Goal: Task Accomplishment & Management: Use online tool/utility

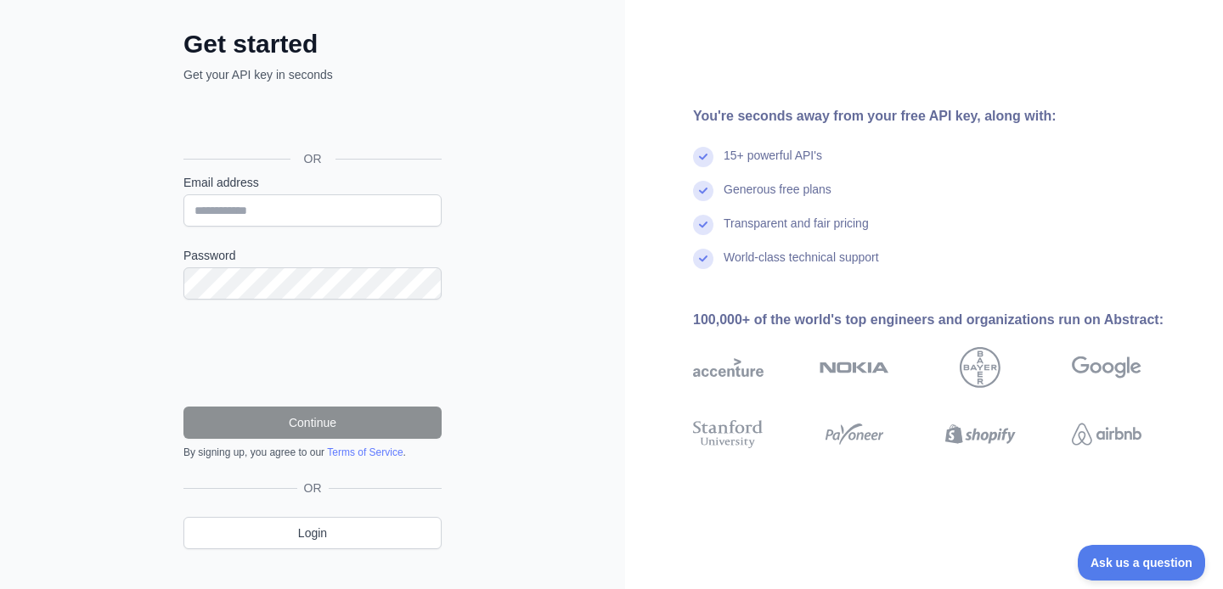
scroll to position [91, 0]
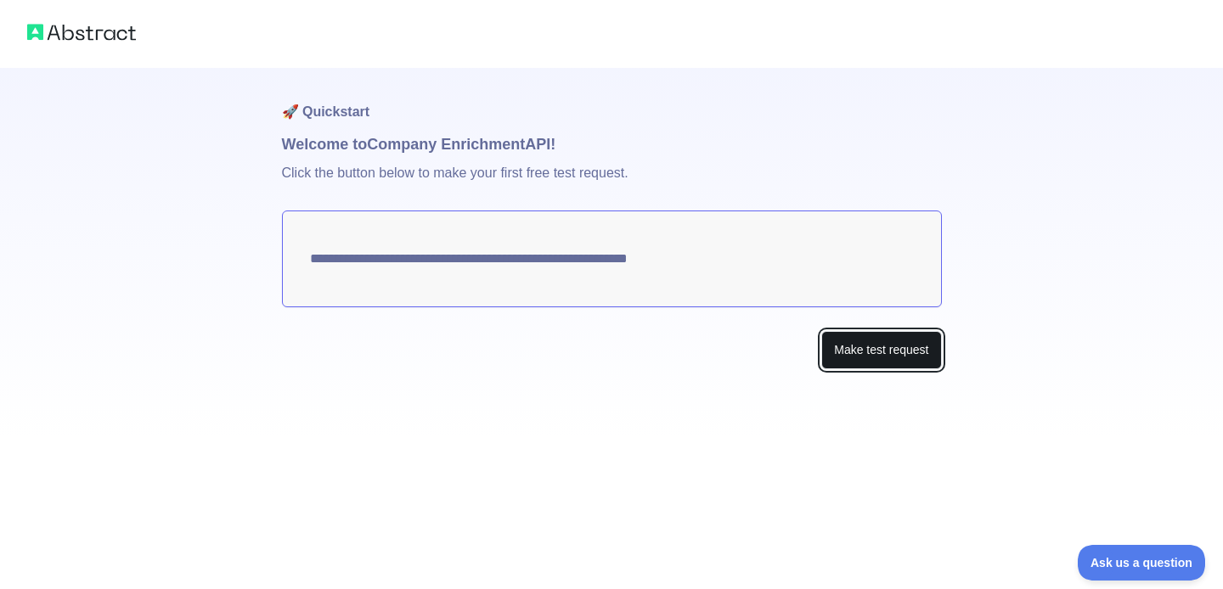
click at [865, 348] on button "Make test request" at bounding box center [881, 350] width 120 height 38
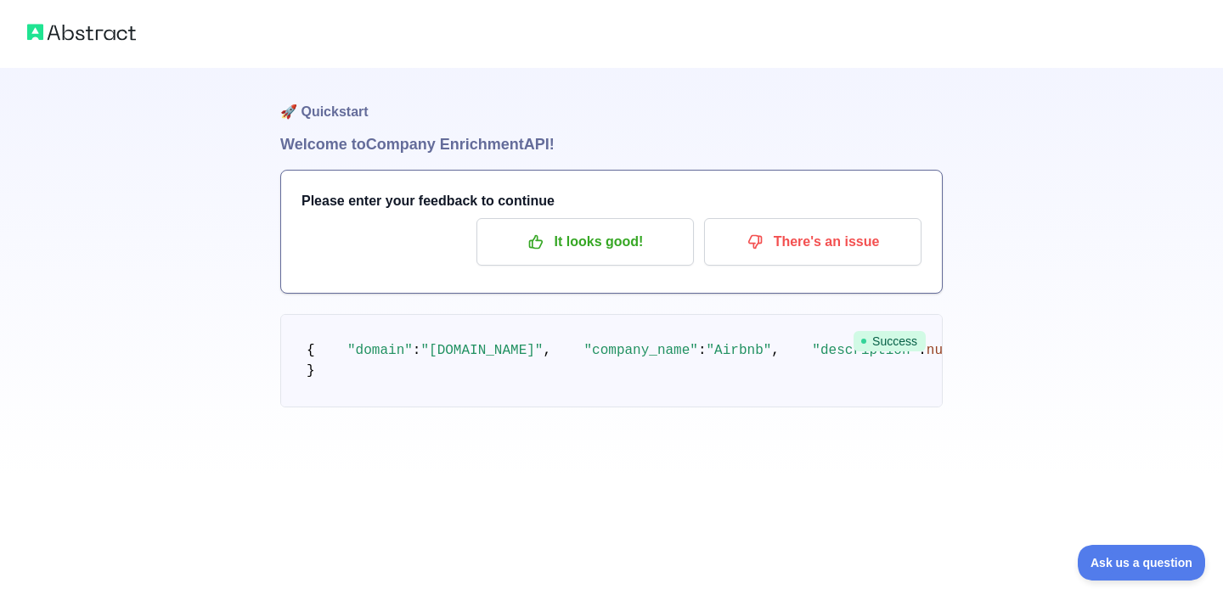
click at [386, 358] on span ""domain"" at bounding box center [379, 350] width 65 height 15
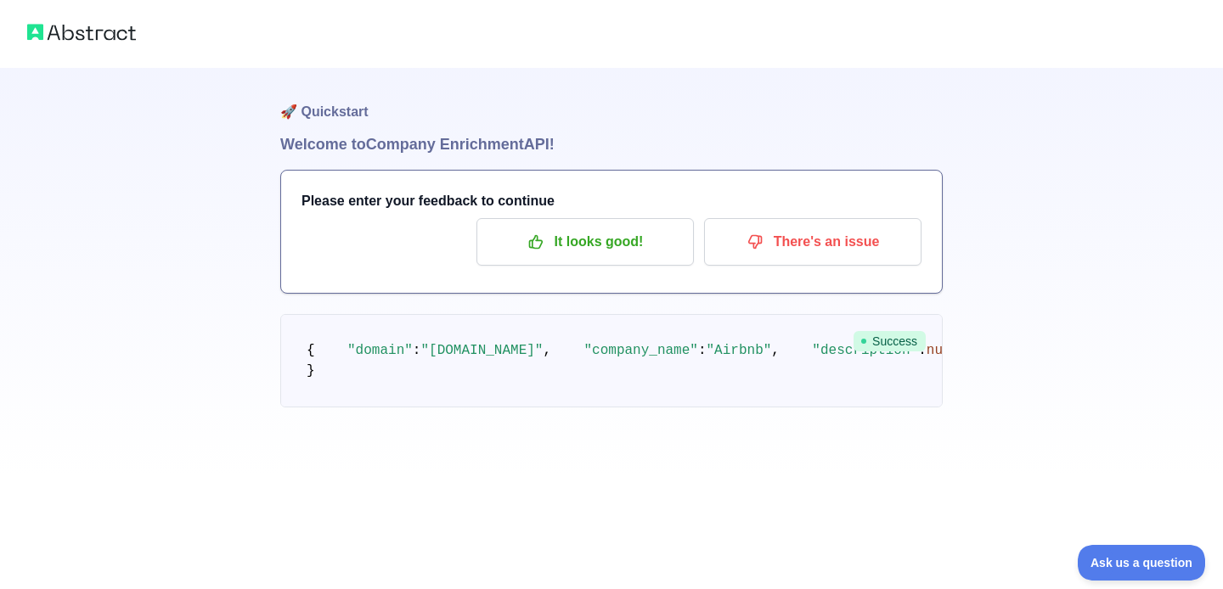
click at [97, 23] on img at bounding box center [81, 32] width 109 height 24
click at [99, 38] on img at bounding box center [81, 32] width 109 height 24
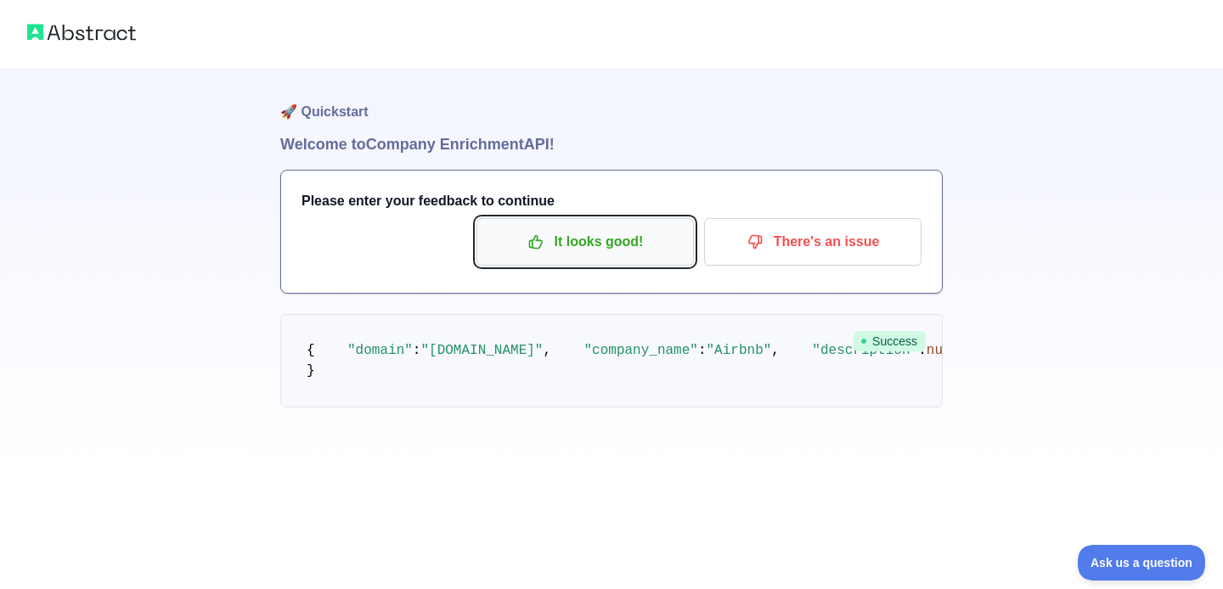
click at [657, 249] on p "It looks good!" at bounding box center [585, 242] width 192 height 29
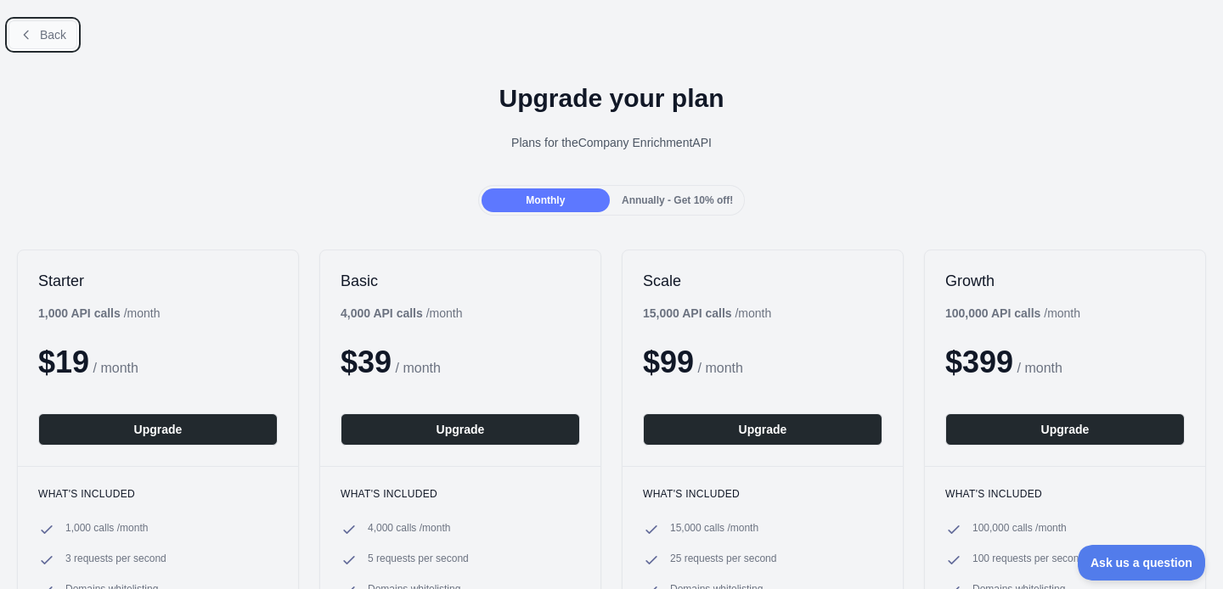
click at [37, 37] on button "Back" at bounding box center [42, 34] width 69 height 29
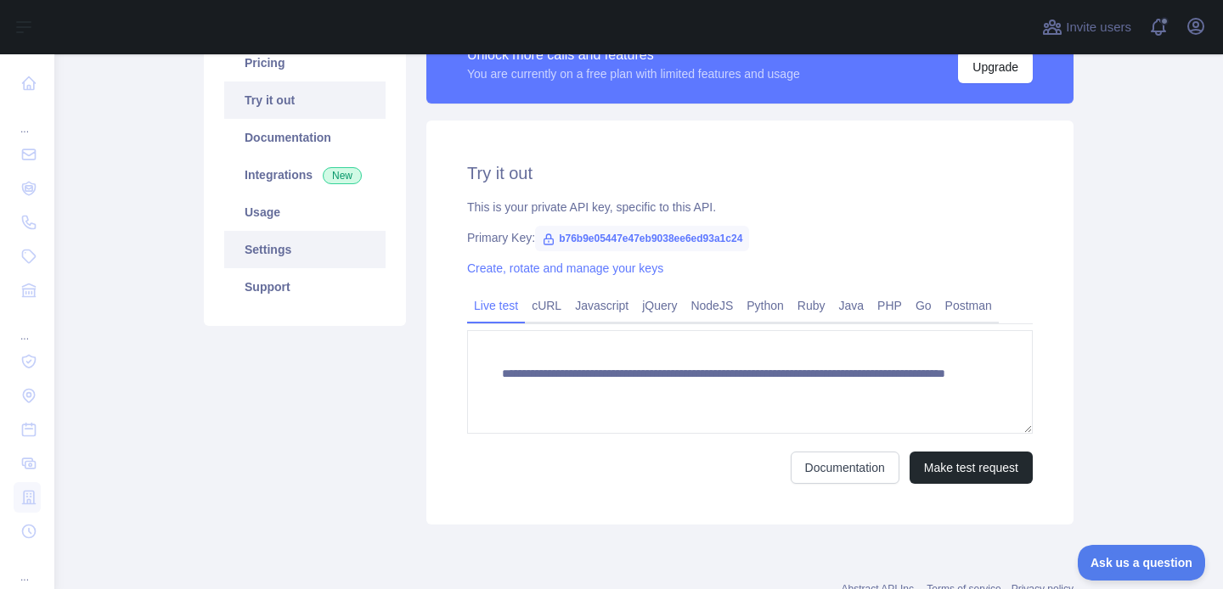
scroll to position [172, 0]
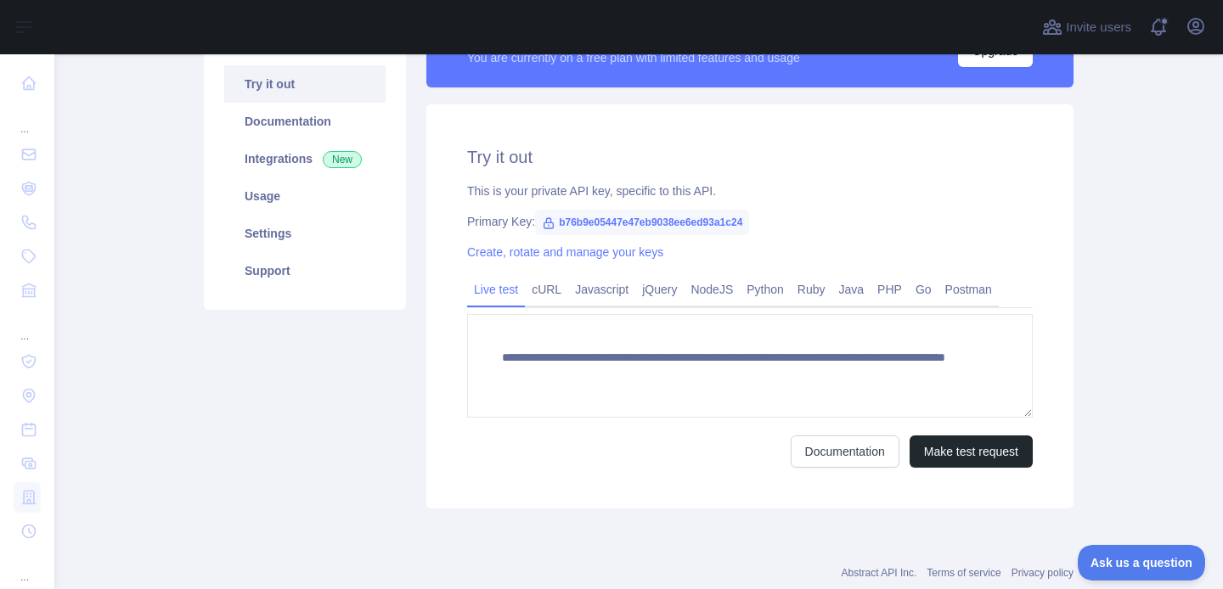
click at [620, 219] on span "b76b9e05447e47eb9038ee6ed93a1c24" at bounding box center [642, 222] width 214 height 25
click at [637, 221] on span "b76b9e05447e47eb9038ee6ed93a1c24" at bounding box center [642, 222] width 214 height 25
